Goal: Book appointment/travel/reservation

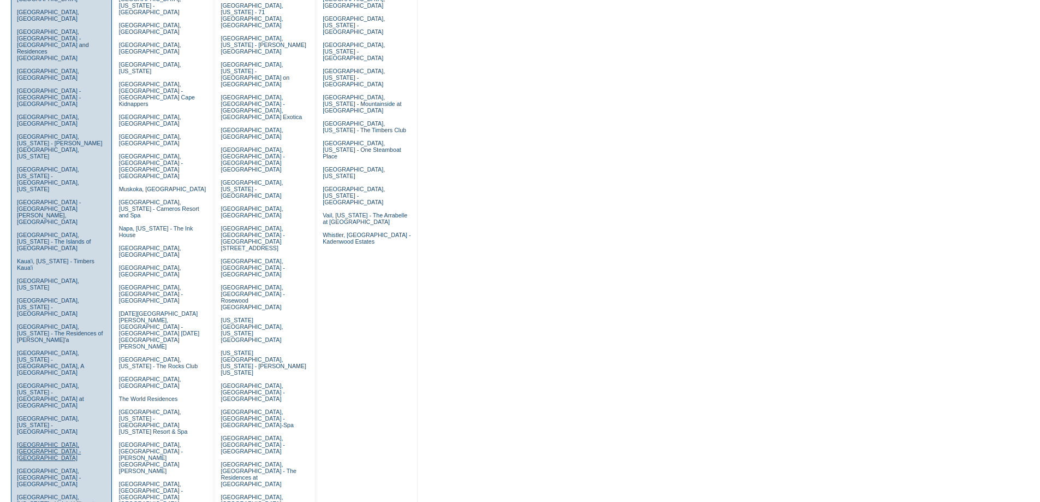
scroll to position [146, 0]
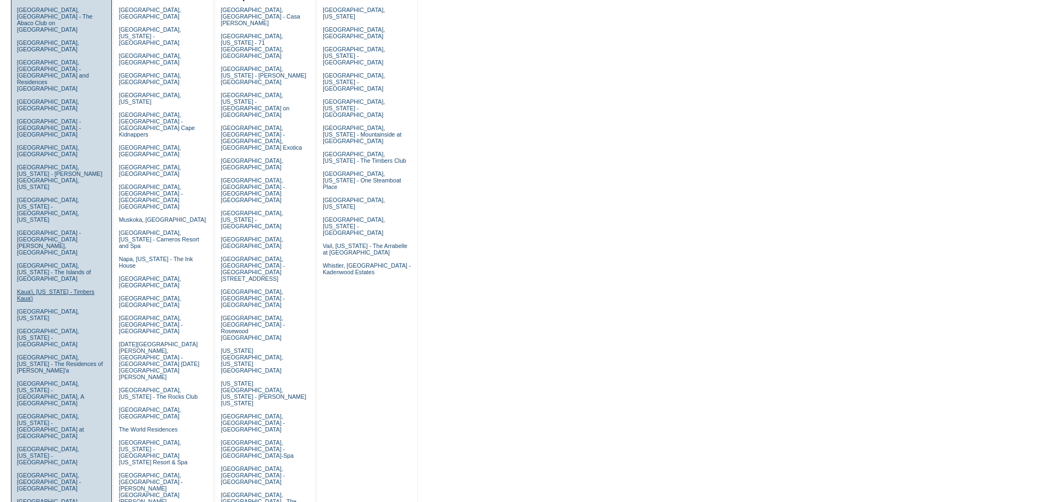
click at [31, 288] on link "Kaua'i, [US_STATE] - Timbers Kaua'i" at bounding box center [56, 294] width 78 height 13
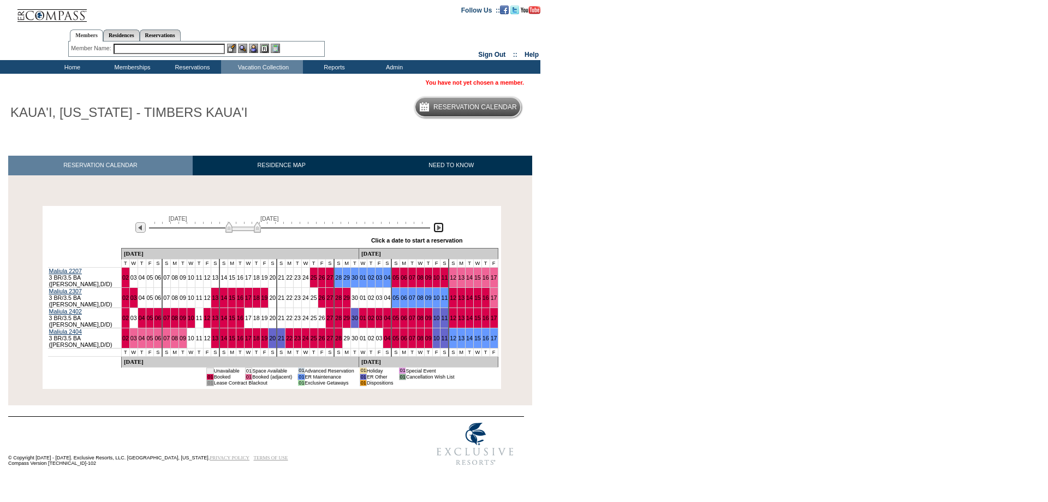
click at [438, 228] on img at bounding box center [438, 227] width 10 height 10
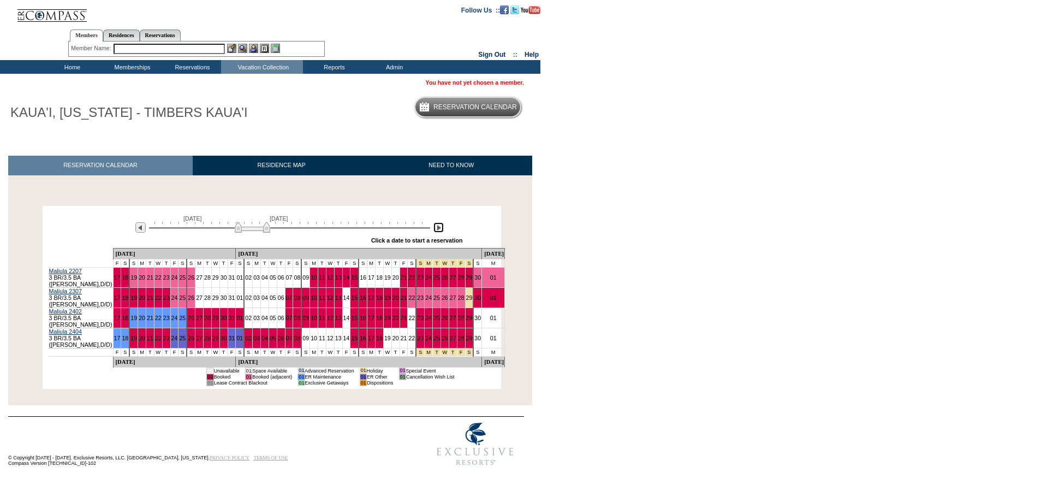
click at [438, 228] on img at bounding box center [438, 227] width 10 height 10
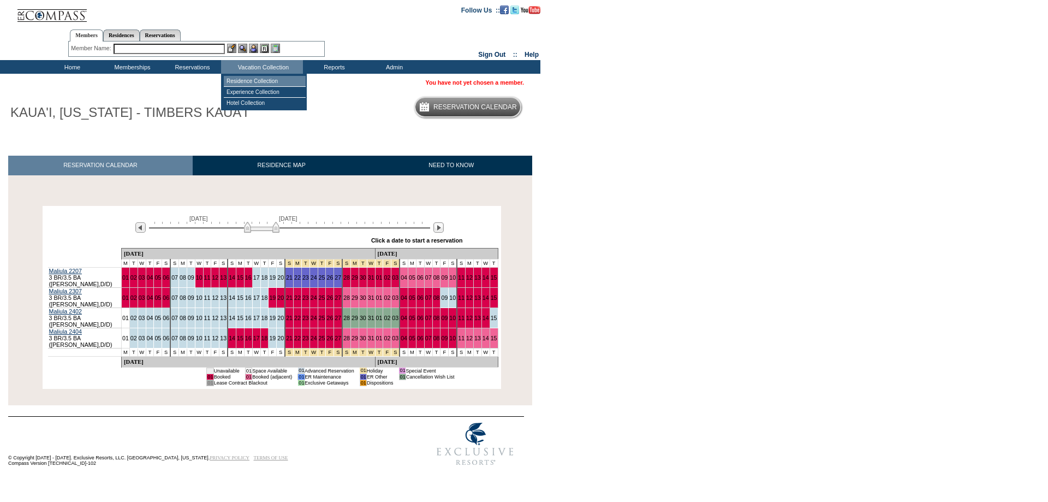
click at [254, 79] on td "Residence Collection" at bounding box center [265, 81] width 82 height 11
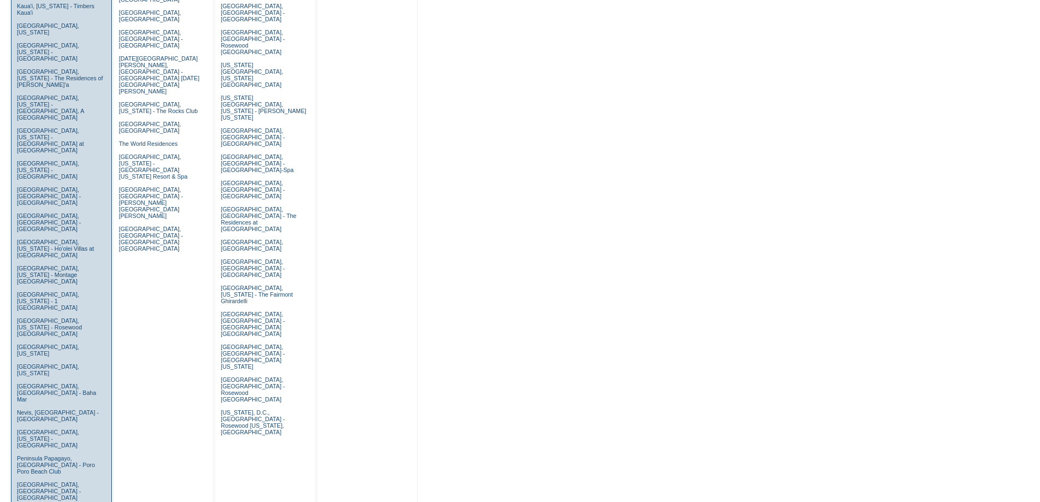
scroll to position [218, 0]
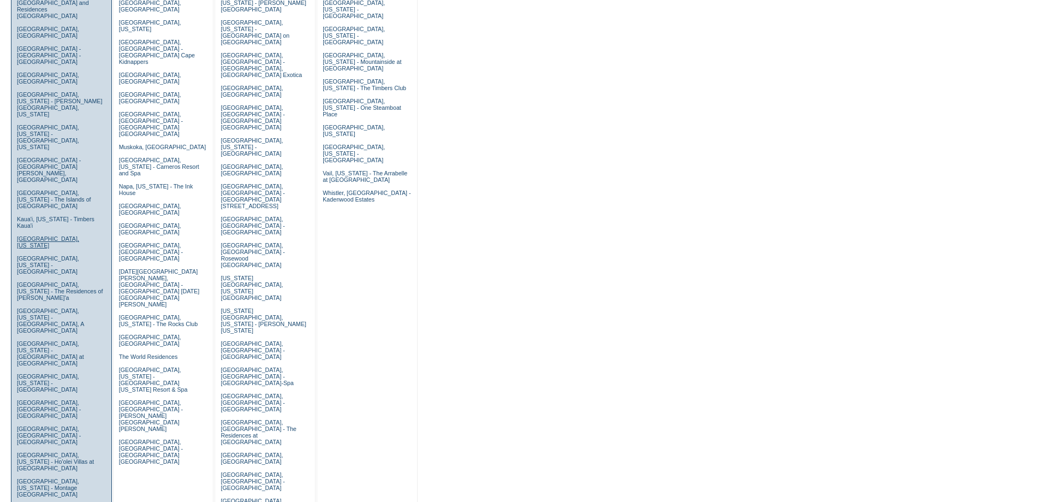
click at [45, 235] on link "[GEOGRAPHIC_DATA], [US_STATE]" at bounding box center [48, 241] width 62 height 13
